Goal: Transaction & Acquisition: Purchase product/service

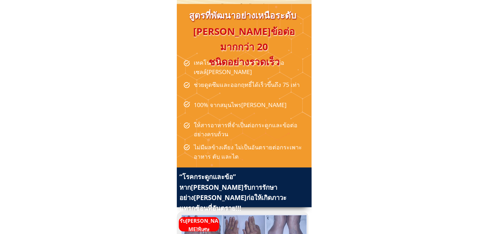
scroll to position [898, 0]
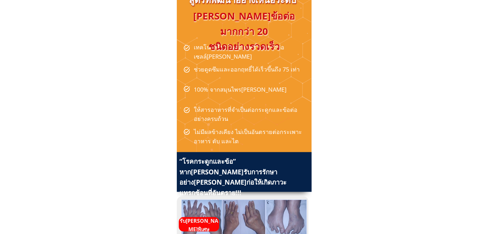
click at [192, 222] on p "รับ[PERSON_NAME]พิเศษ" at bounding box center [199, 225] width 40 height 16
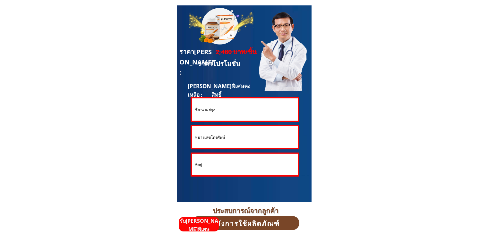
scroll to position [1731, 0]
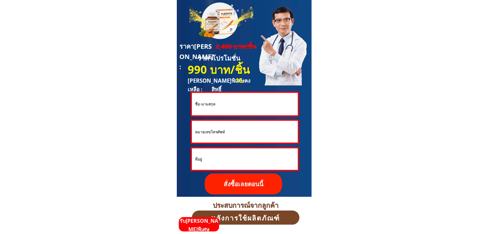
click at [217, 106] on input "text" at bounding box center [244, 104] width 103 height 22
paste input "[PERSON_NAME]"
type input "[PERSON_NAME]"
drag, startPoint x: 230, startPoint y: 134, endPoint x: 184, endPoint y: 131, distance: 45.9
click at [184, 131] on div "**********" at bounding box center [244, 98] width 135 height 197
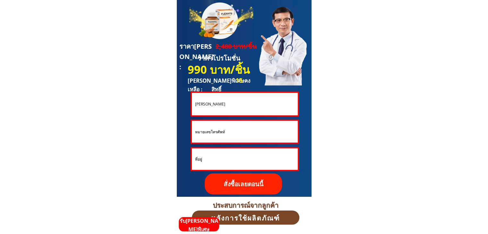
paste input "0899358303"
type input "0899358303"
click at [225, 180] on p "สั่งซื้อเลยตอนนี้" at bounding box center [243, 183] width 77 height 21
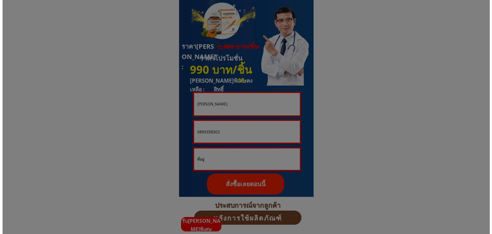
scroll to position [0, 0]
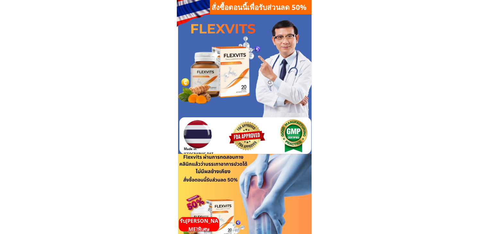
click at [204, 222] on p "รับ[PERSON_NAME]พิเศษ" at bounding box center [199, 225] width 40 height 16
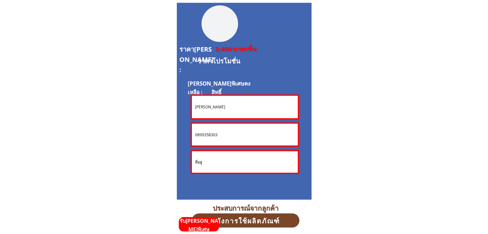
scroll to position [1731, 0]
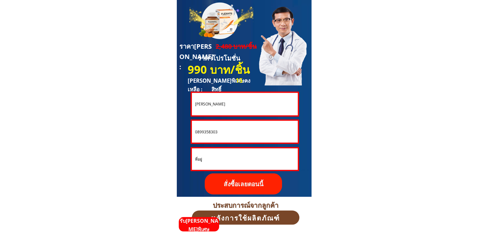
click at [225, 108] on input "[PERSON_NAME]" at bounding box center [244, 104] width 103 height 22
drag, startPoint x: 239, startPoint y: 107, endPoint x: 178, endPoint y: 96, distance: 62.1
click at [178, 96] on div "**********" at bounding box center [244, 98] width 135 height 197
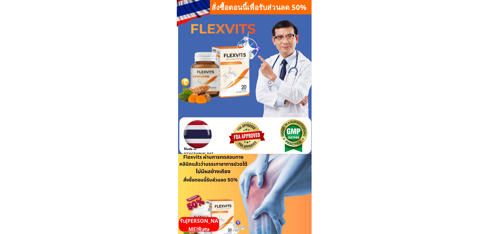
click at [186, 222] on p "รับ[PERSON_NAME]พิเศษ" at bounding box center [199, 225] width 40 height 16
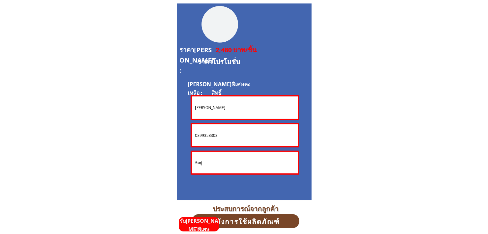
scroll to position [1731, 0]
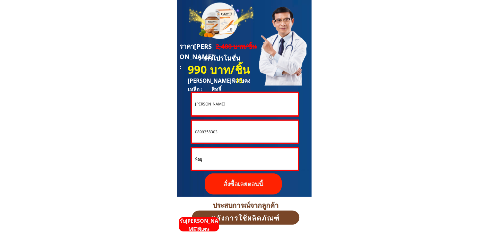
drag, startPoint x: 241, startPoint y: 105, endPoint x: 175, endPoint y: 99, distance: 65.9
paste input "เสาร์วัน ลาดเงิน"
type input "เสาร์วัน ลาดเงิน"
click at [227, 132] on input "0899358303" at bounding box center [244, 132] width 103 height 22
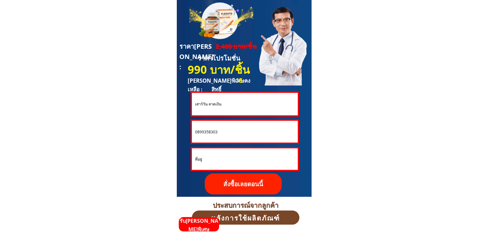
drag, startPoint x: 228, startPoint y: 133, endPoint x: 134, endPoint y: 124, distance: 94.7
paste input "เสาร์วัน ลาดเงิน"
drag, startPoint x: 231, startPoint y: 132, endPoint x: 166, endPoint y: 122, distance: 65.9
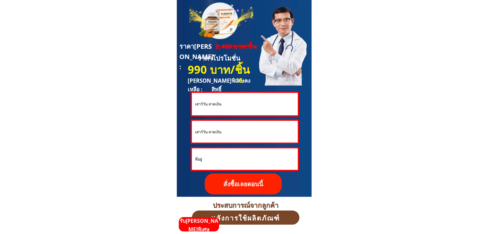
paste input "0874003425"
type input "0874003425"
drag, startPoint x: 226, startPoint y: 105, endPoint x: 159, endPoint y: 97, distance: 67.4
click at [232, 136] on input "0874003425" at bounding box center [244, 132] width 103 height 22
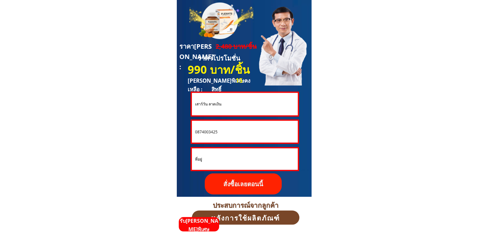
click at [227, 107] on input "เสาร์วัน ลาดเงิน" at bounding box center [244, 104] width 103 height 22
click at [236, 179] on p "สั่งซื้อเลยตอนนี้" at bounding box center [243, 183] width 77 height 21
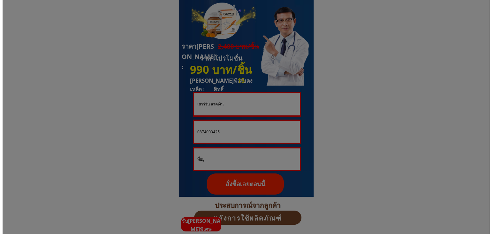
scroll to position [0, 0]
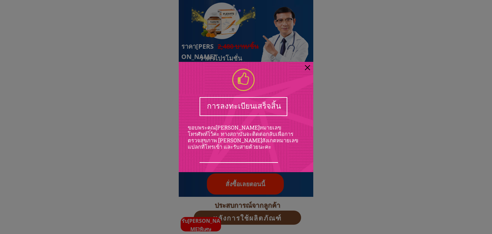
click at [308, 69] on div at bounding box center [307, 67] width 5 height 5
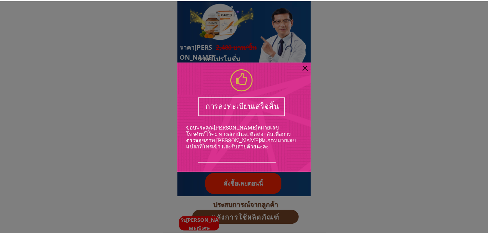
scroll to position [1731, 0]
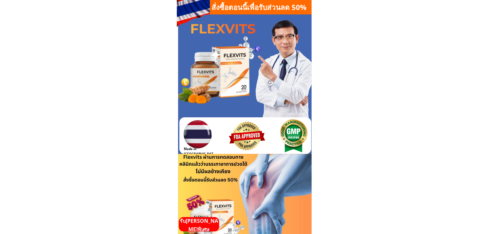
click at [205, 230] on p "รับ[PERSON_NAME]พิเศษ" at bounding box center [199, 225] width 40 height 16
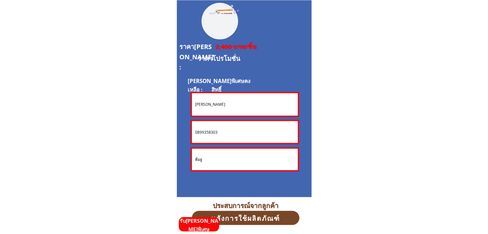
scroll to position [1731, 0]
